Goal: Transaction & Acquisition: Book appointment/travel/reservation

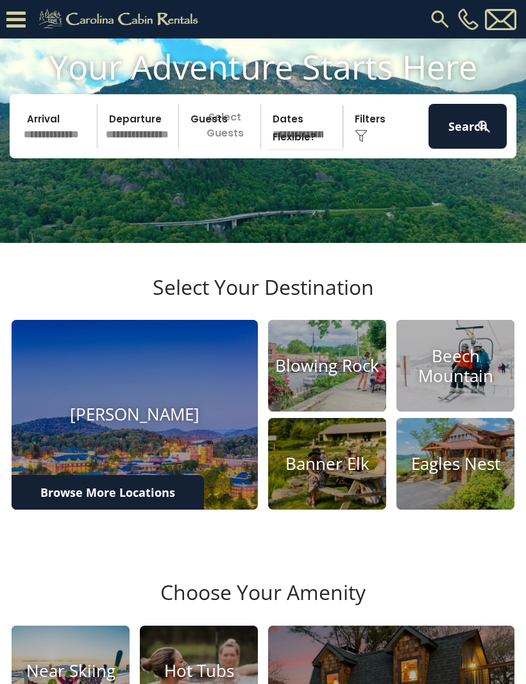
scroll to position [86, 0]
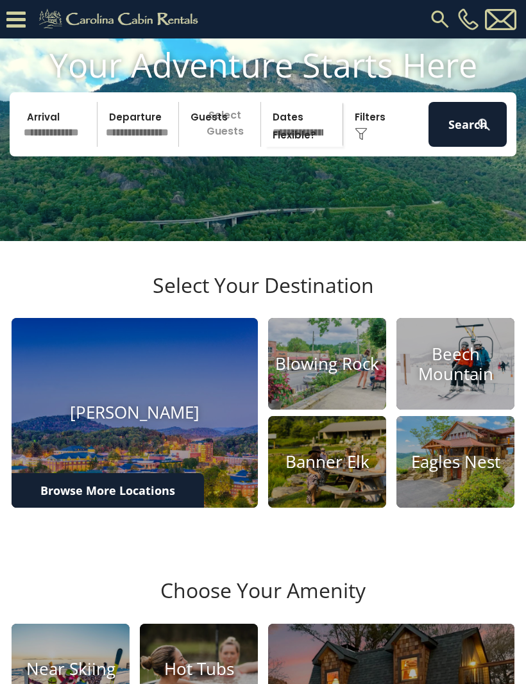
click at [84, 476] on img at bounding box center [135, 413] width 246 height 190
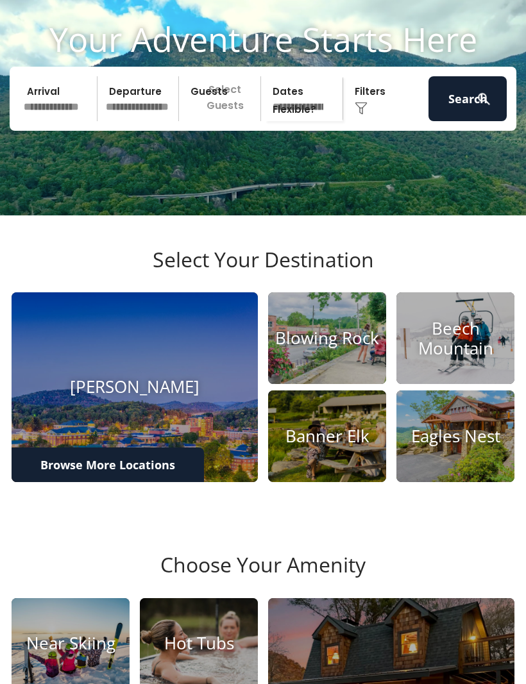
scroll to position [129, 0]
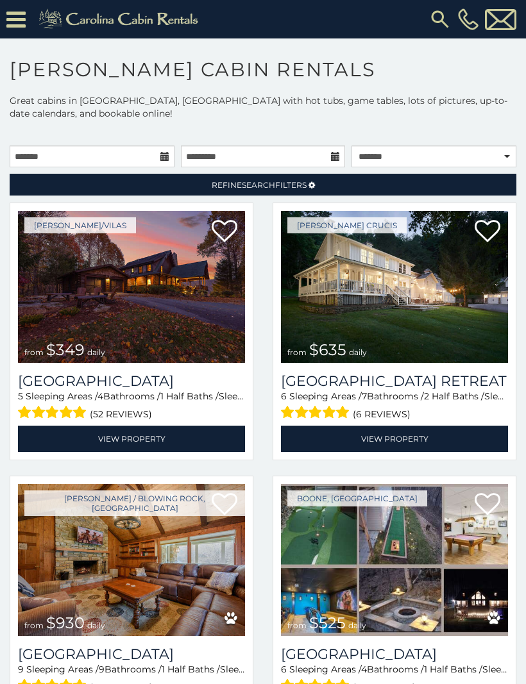
click at [17, 18] on icon at bounding box center [15, 19] width 19 height 22
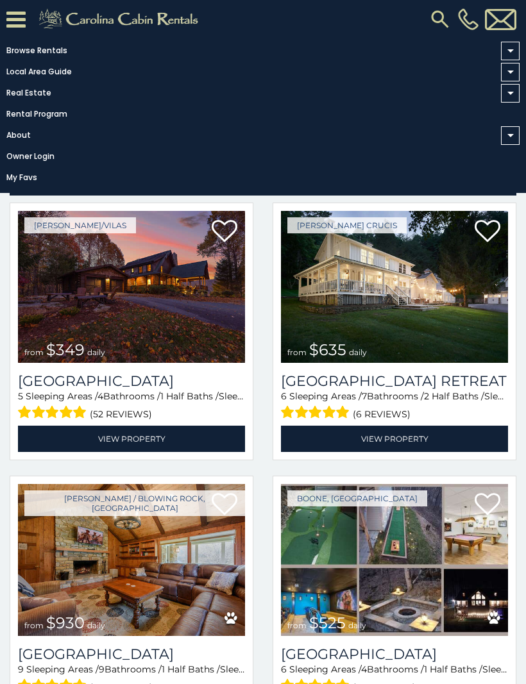
click at [265, 439] on div "Valle Crucis from $635 daily Valley Farmhouse Retreat 6 Sleeping Areas / 7 Bath…" at bounding box center [394, 336] width 263 height 266
click at [18, 19] on icon at bounding box center [15, 19] width 19 height 22
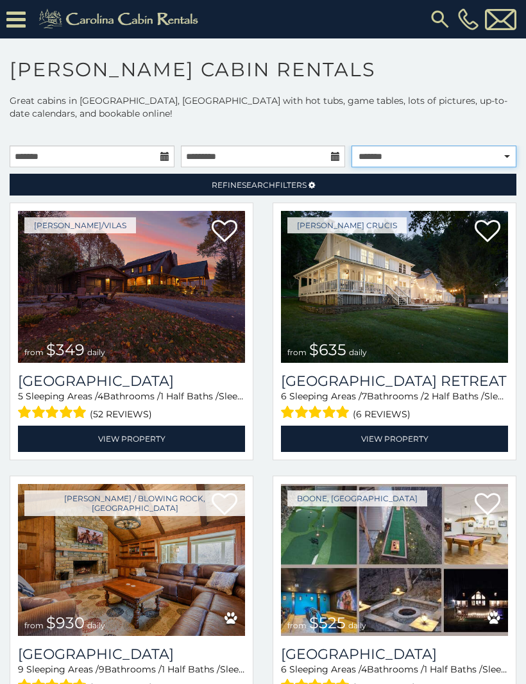
click at [497, 162] on select "**********" at bounding box center [433, 157] width 165 height 22
select select "**********"
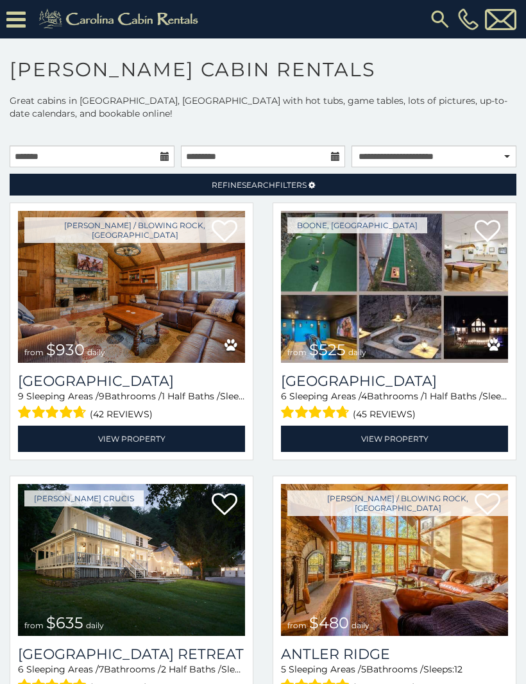
click at [339, 273] on img at bounding box center [394, 287] width 227 height 152
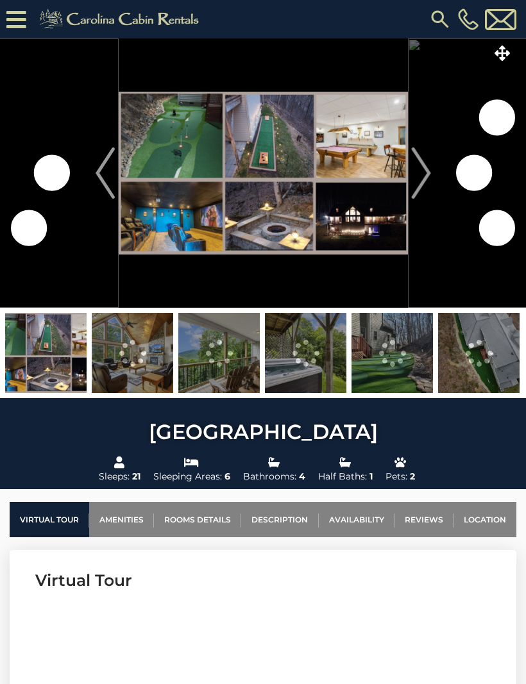
click at [423, 171] on img "Next" at bounding box center [420, 173] width 19 height 51
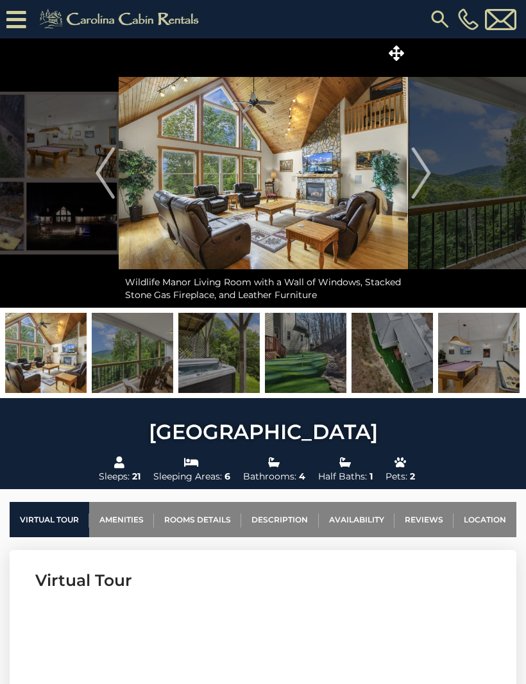
click at [400, 49] on icon at bounding box center [396, 53] width 15 height 15
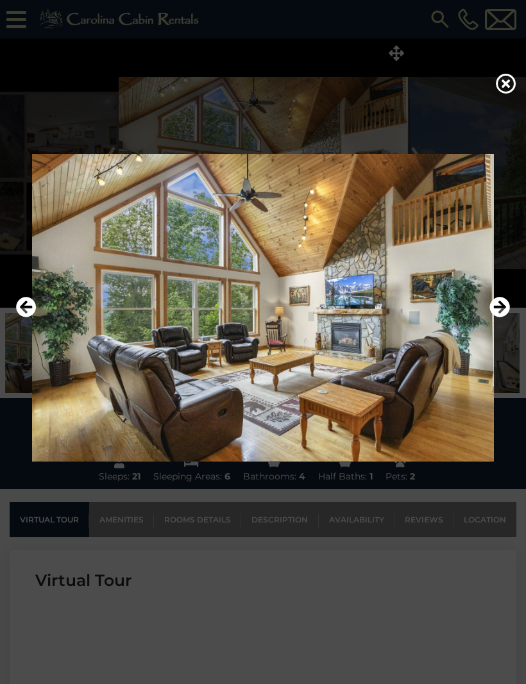
click at [499, 318] on icon "Next" at bounding box center [499, 307] width 21 height 21
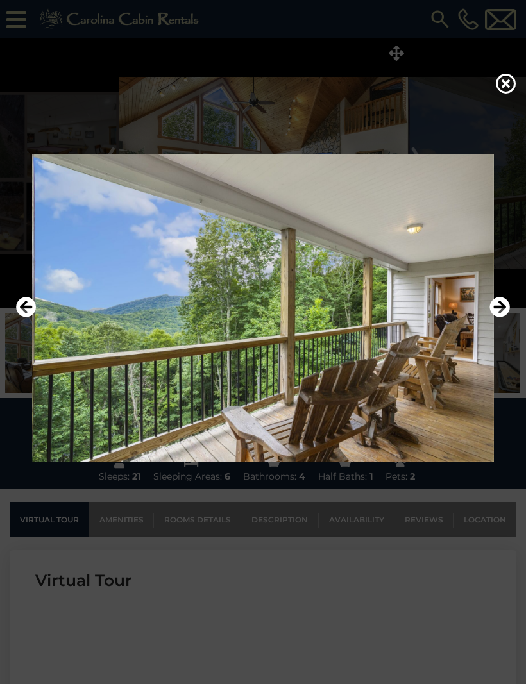
click at [511, 332] on img at bounding box center [263, 308] width 500 height 308
click at [522, 323] on div at bounding box center [263, 308] width 526 height 411
click at [503, 318] on icon "Next" at bounding box center [499, 307] width 21 height 21
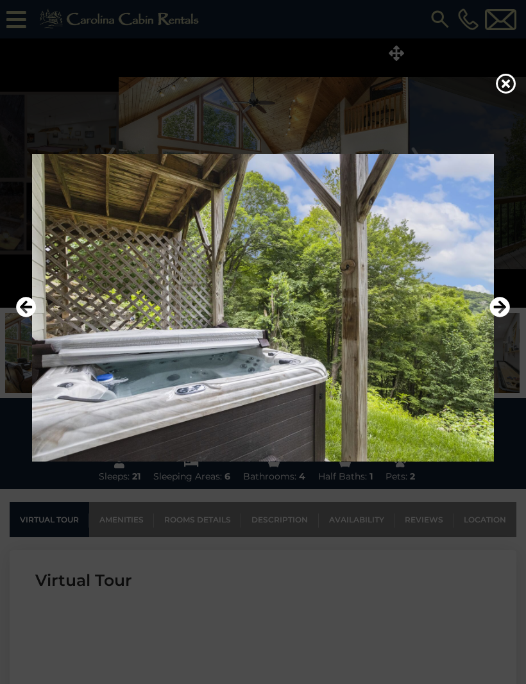
click at [512, 333] on img at bounding box center [263, 308] width 500 height 308
click at [498, 318] on icon "Next" at bounding box center [499, 307] width 21 height 21
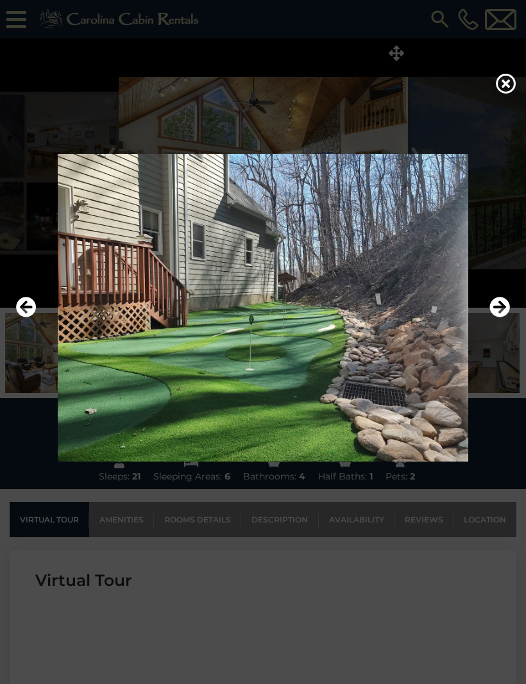
click at [496, 323] on button "Next" at bounding box center [499, 308] width 21 height 30
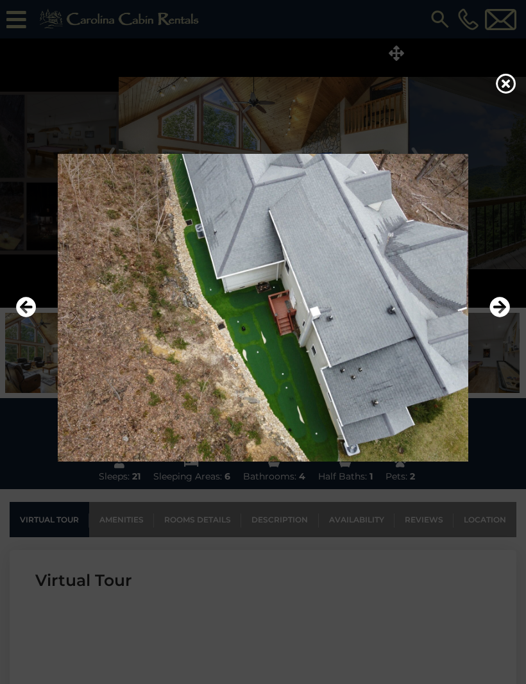
click at [498, 318] on icon "Next" at bounding box center [499, 307] width 21 height 21
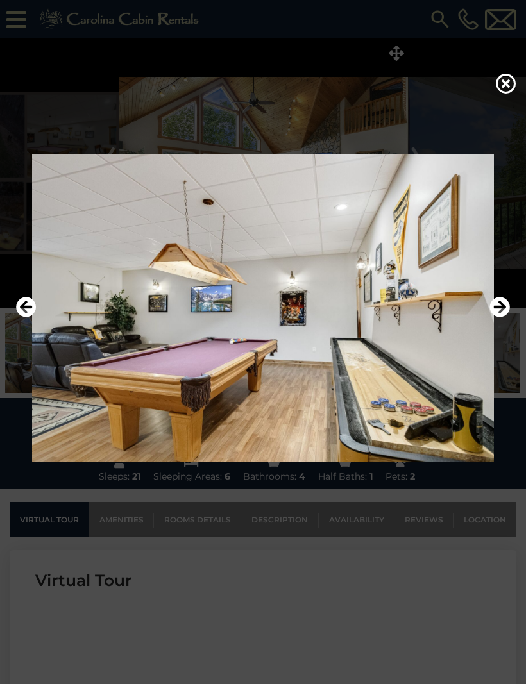
click at [503, 318] on icon "Next" at bounding box center [499, 307] width 21 height 21
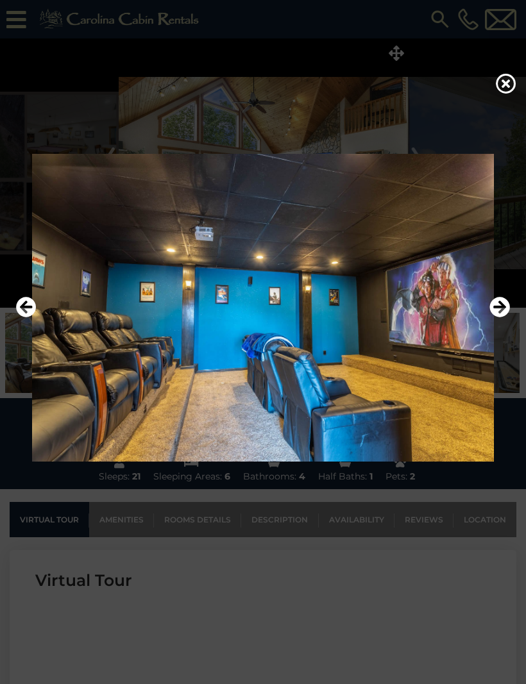
click at [508, 318] on icon "Next" at bounding box center [499, 307] width 21 height 21
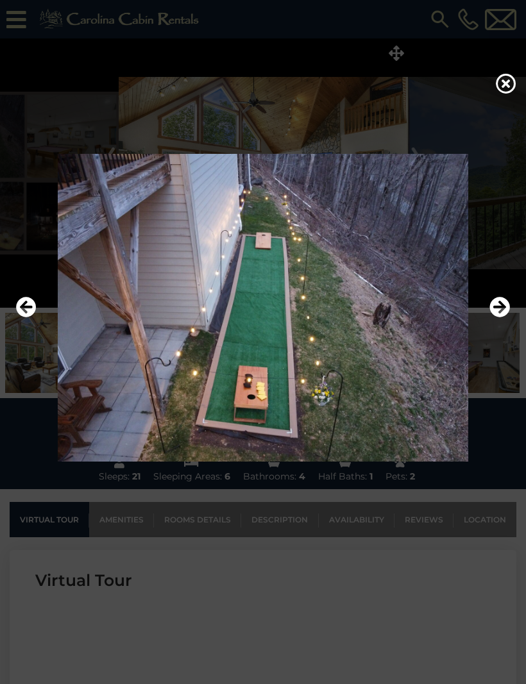
click at [508, 318] on icon "Next" at bounding box center [499, 307] width 21 height 21
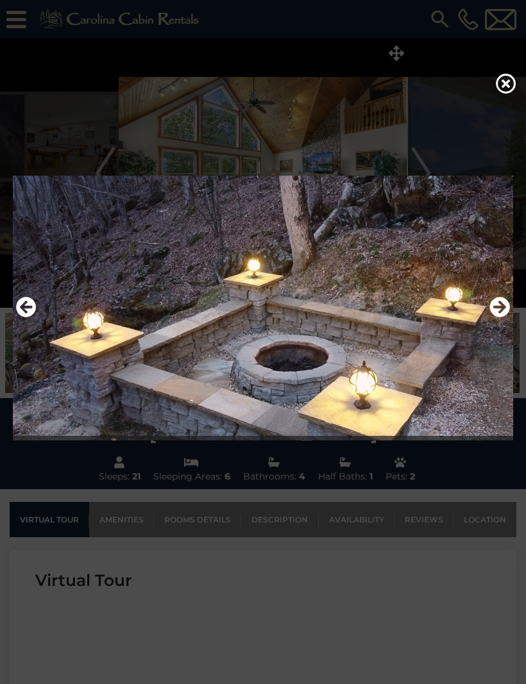
click at [510, 319] on img at bounding box center [263, 308] width 500 height 308
click at [508, 318] on icon "Next" at bounding box center [499, 307] width 21 height 21
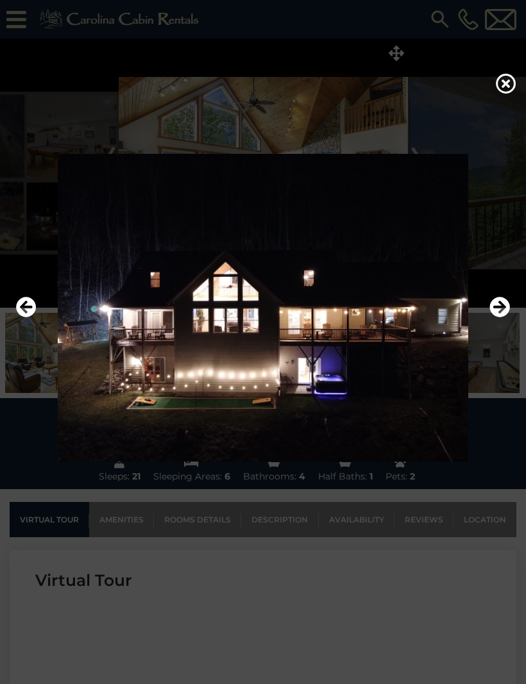
click at [500, 318] on icon "Next" at bounding box center [499, 307] width 21 height 21
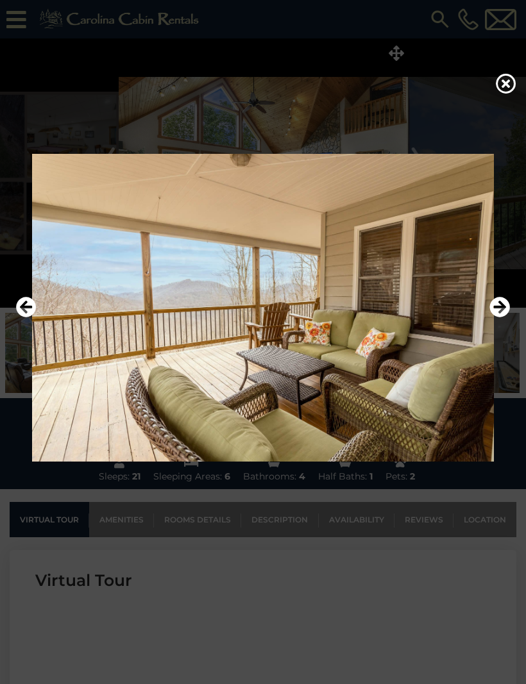
click at [500, 318] on icon "Next" at bounding box center [499, 307] width 21 height 21
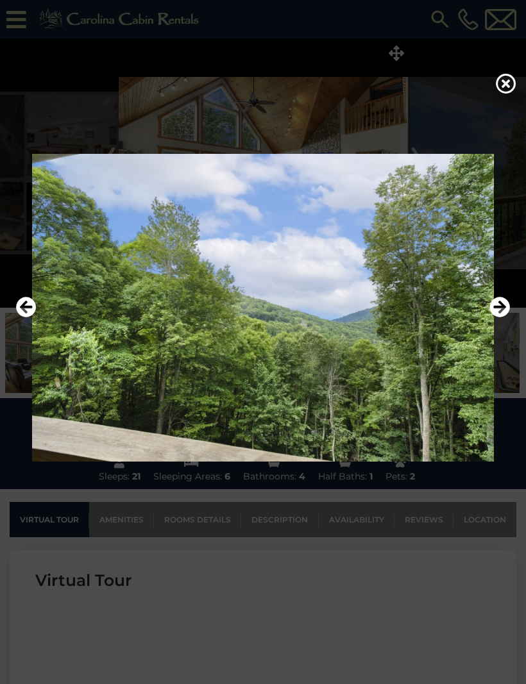
click at [504, 318] on icon "Next" at bounding box center [499, 307] width 21 height 21
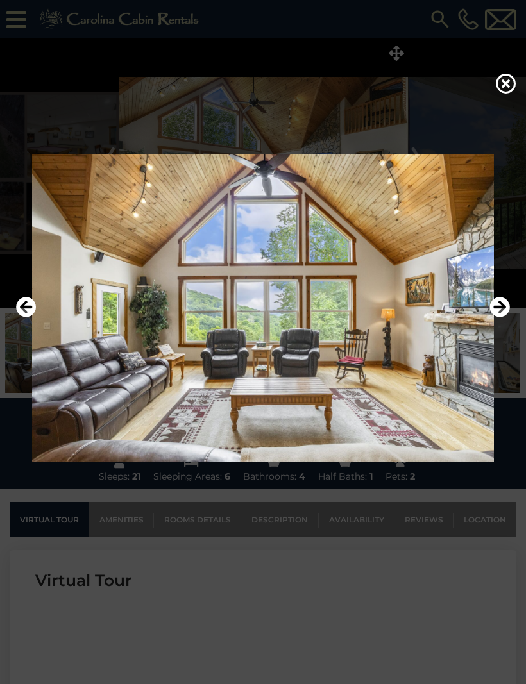
click at [504, 318] on icon "Next" at bounding box center [499, 307] width 21 height 21
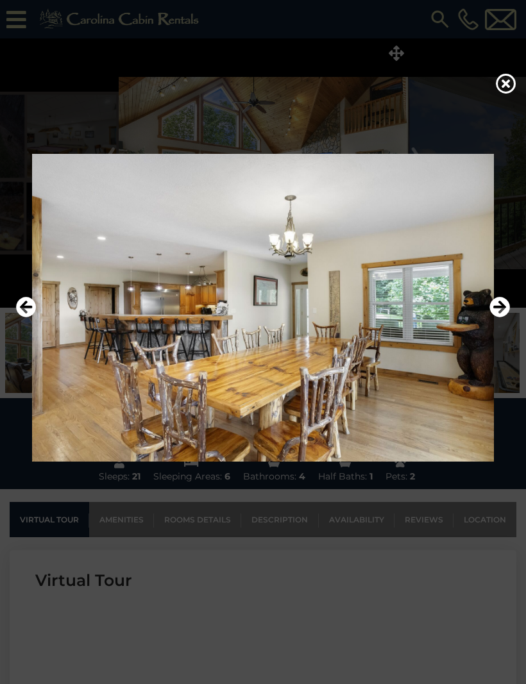
click at [509, 318] on icon "Next" at bounding box center [499, 307] width 21 height 21
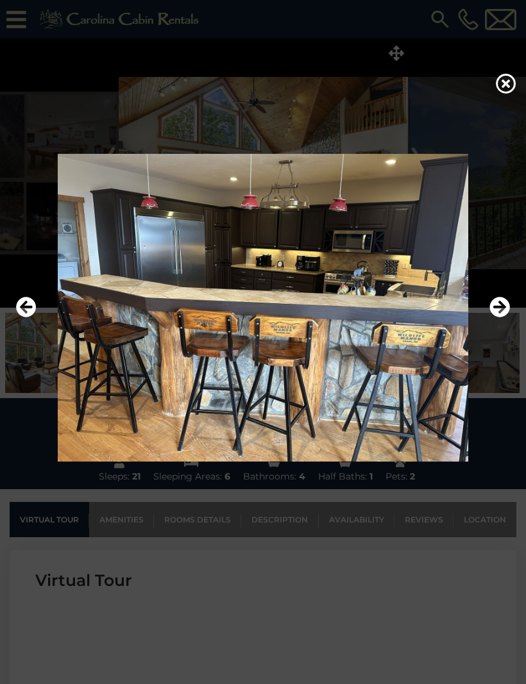
click at [502, 318] on icon "Next" at bounding box center [499, 307] width 21 height 21
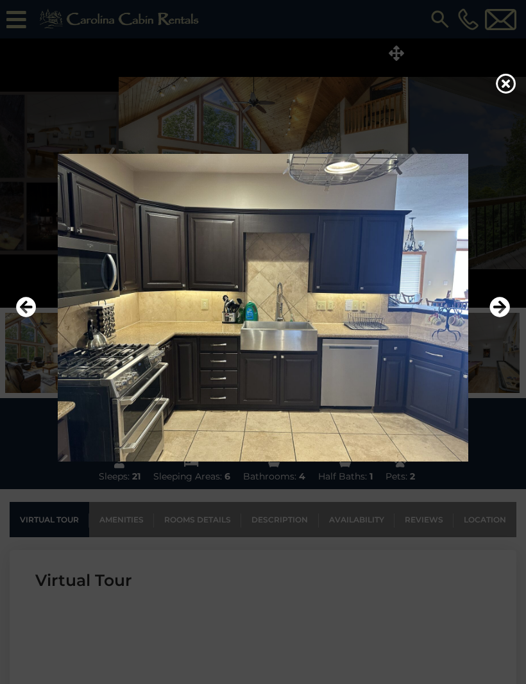
click at [505, 318] on icon "Next" at bounding box center [499, 307] width 21 height 21
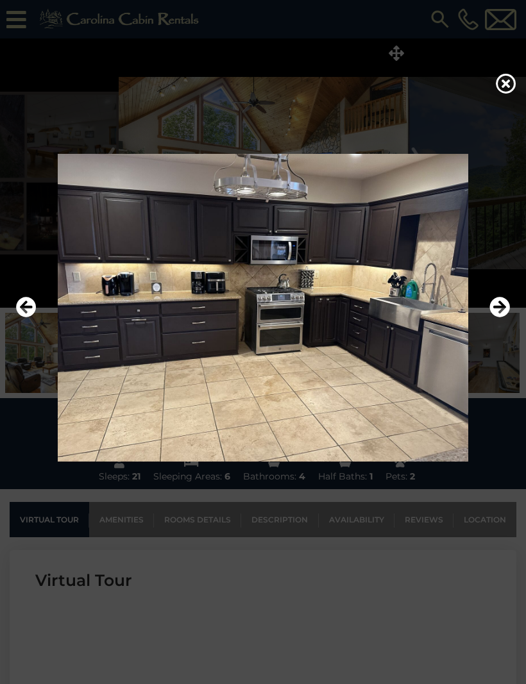
click at [500, 318] on icon "Next" at bounding box center [499, 307] width 21 height 21
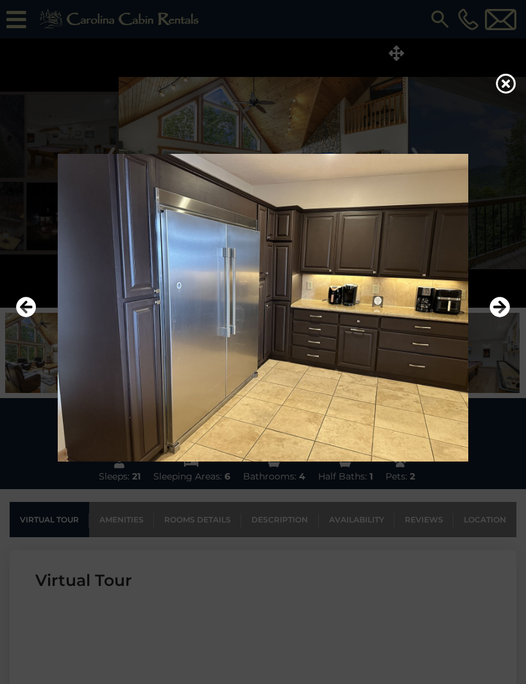
click at [504, 318] on icon "Next" at bounding box center [499, 307] width 21 height 21
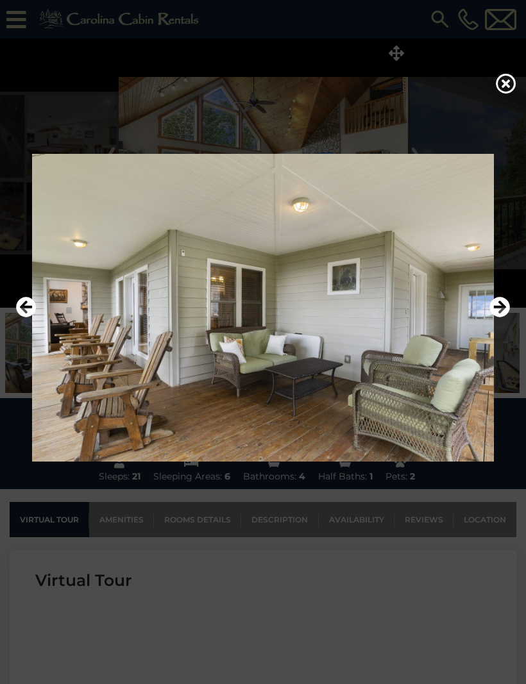
click at [502, 318] on icon "Next" at bounding box center [499, 307] width 21 height 21
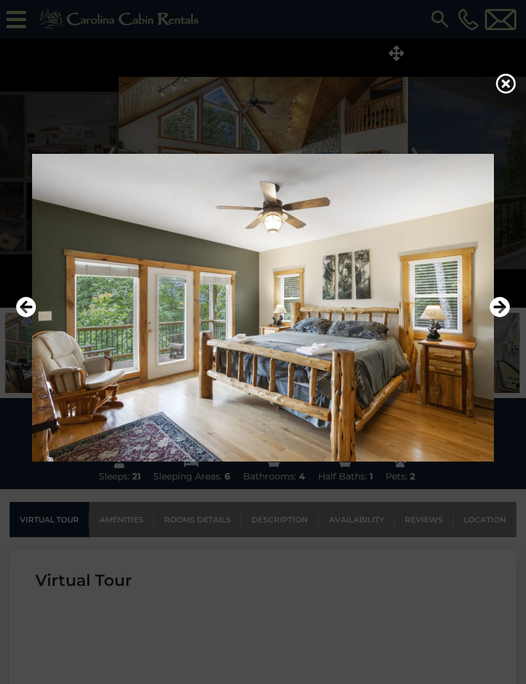
click at [500, 318] on icon "Next" at bounding box center [499, 307] width 21 height 21
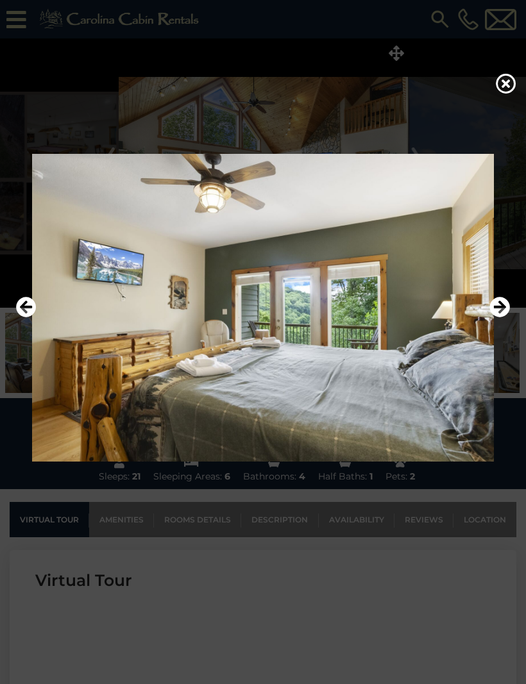
click at [502, 318] on icon "Next" at bounding box center [499, 307] width 21 height 21
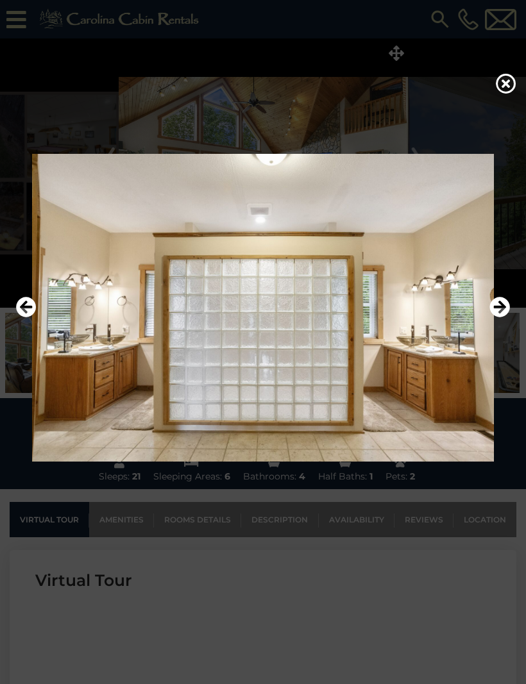
click at [503, 318] on icon "Next" at bounding box center [499, 307] width 21 height 21
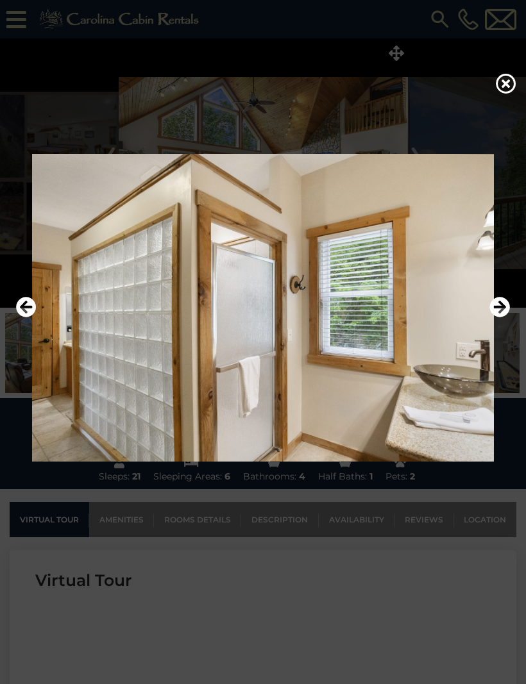
click at [505, 318] on icon "Next" at bounding box center [499, 307] width 21 height 21
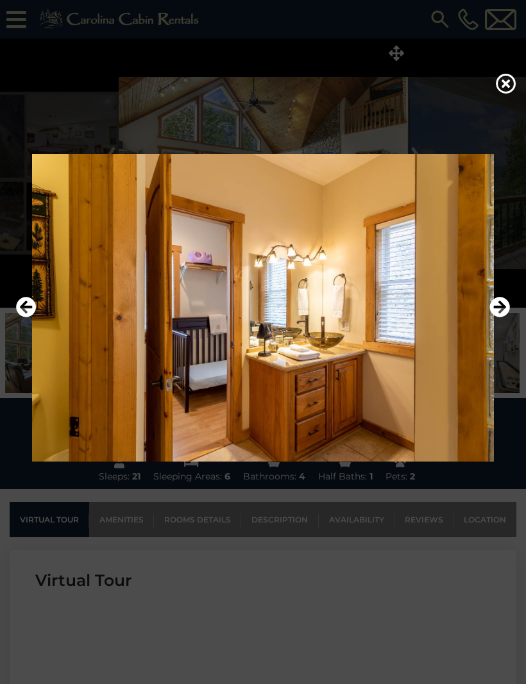
click at [504, 318] on icon "Next" at bounding box center [499, 307] width 21 height 21
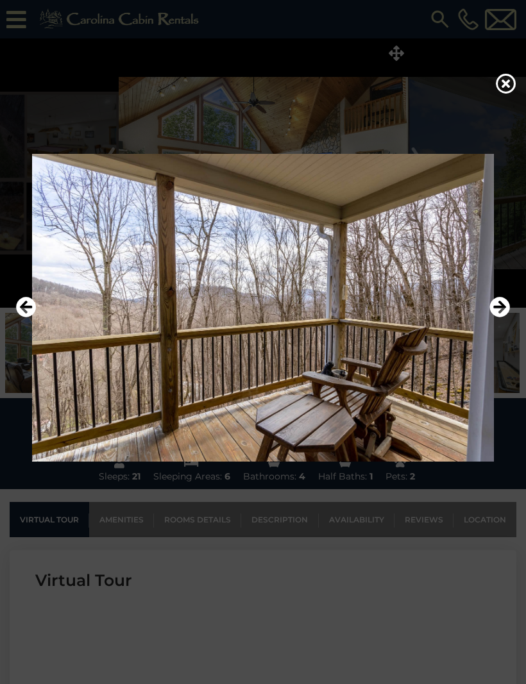
click at [508, 318] on icon "Next" at bounding box center [499, 307] width 21 height 21
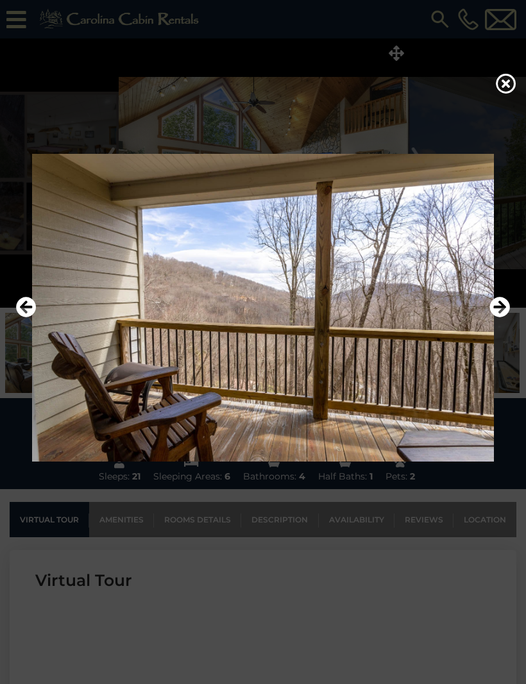
click at [506, 318] on icon "Next" at bounding box center [499, 307] width 21 height 21
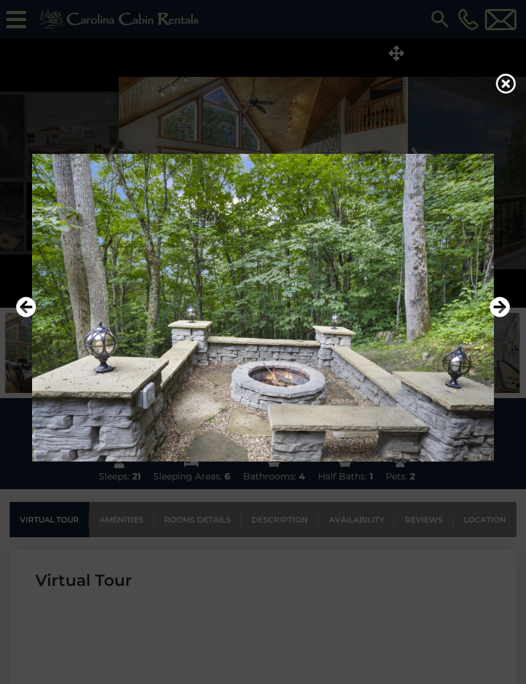
click at [508, 318] on icon "Next" at bounding box center [499, 307] width 21 height 21
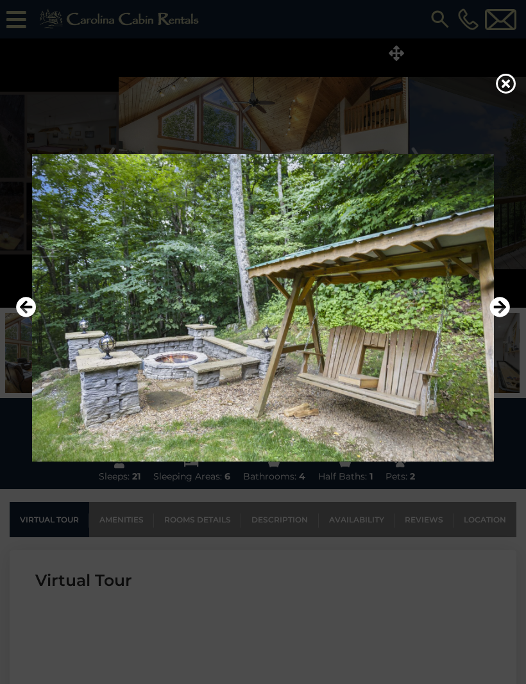
click at [507, 318] on icon "Next" at bounding box center [499, 307] width 21 height 21
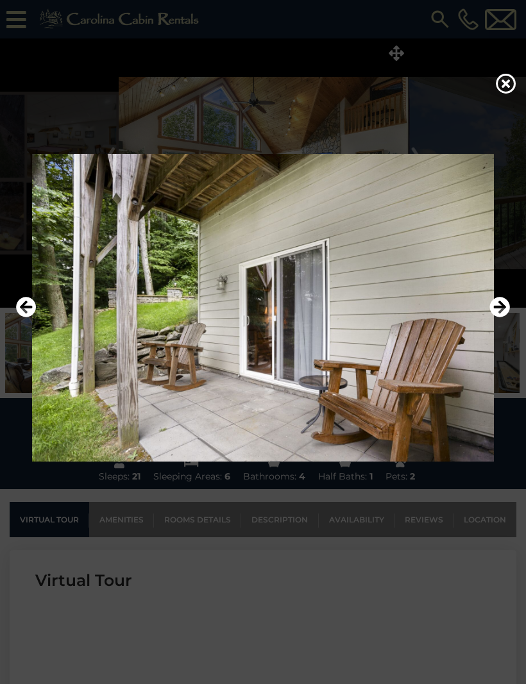
click at [508, 318] on icon "Next" at bounding box center [499, 307] width 21 height 21
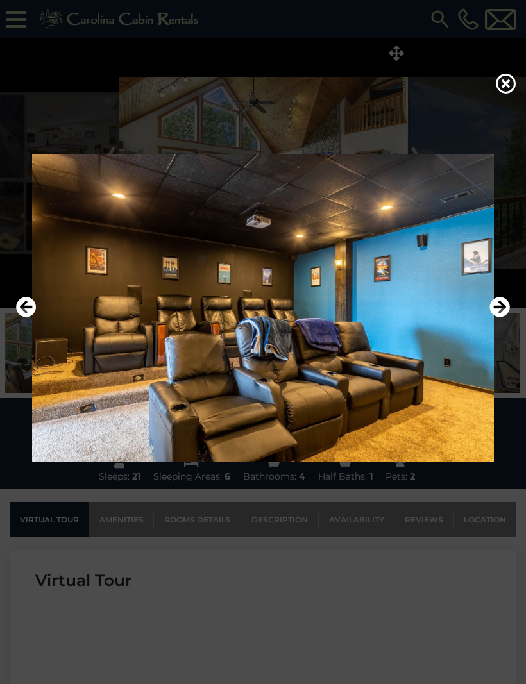
click at [510, 324] on img at bounding box center [263, 308] width 500 height 308
click at [507, 318] on icon "Next" at bounding box center [499, 307] width 21 height 21
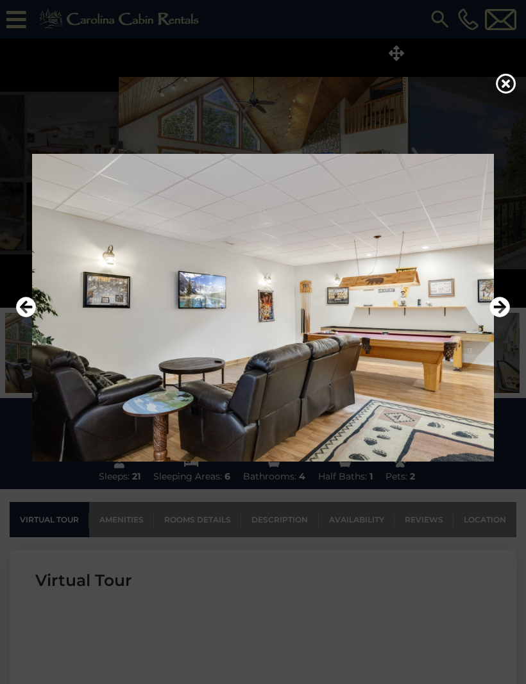
click at [504, 318] on icon "Next" at bounding box center [499, 307] width 21 height 21
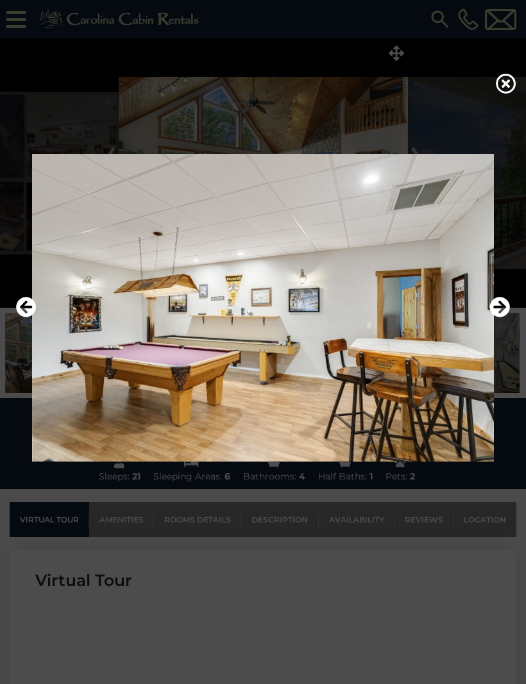
click at [505, 85] on icon at bounding box center [506, 83] width 21 height 21
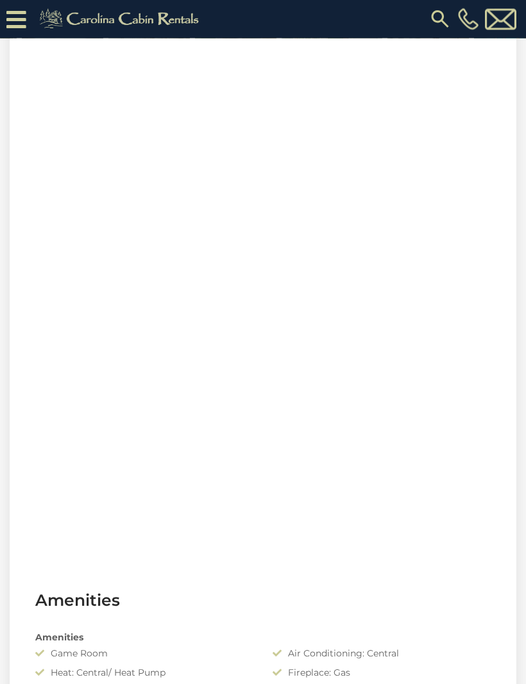
scroll to position [915, 0]
